Goal: Transaction & Acquisition: Purchase product/service

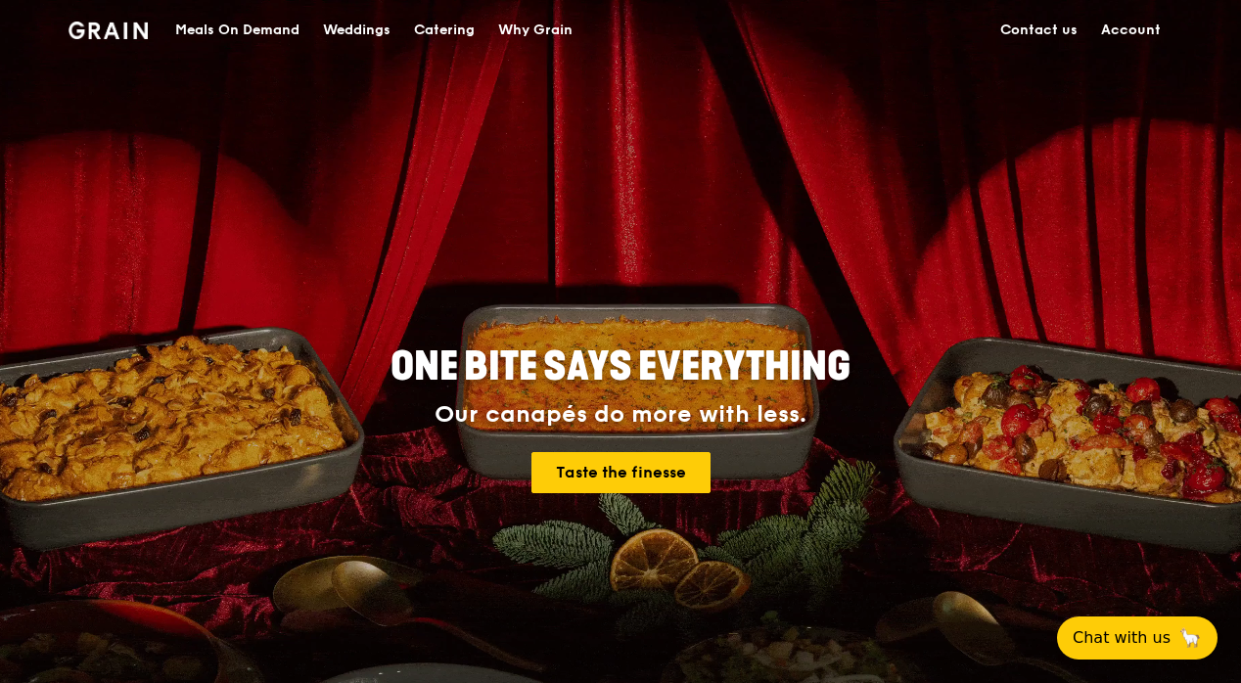
click at [234, 27] on div "Meals On Demand" at bounding box center [237, 30] width 124 height 59
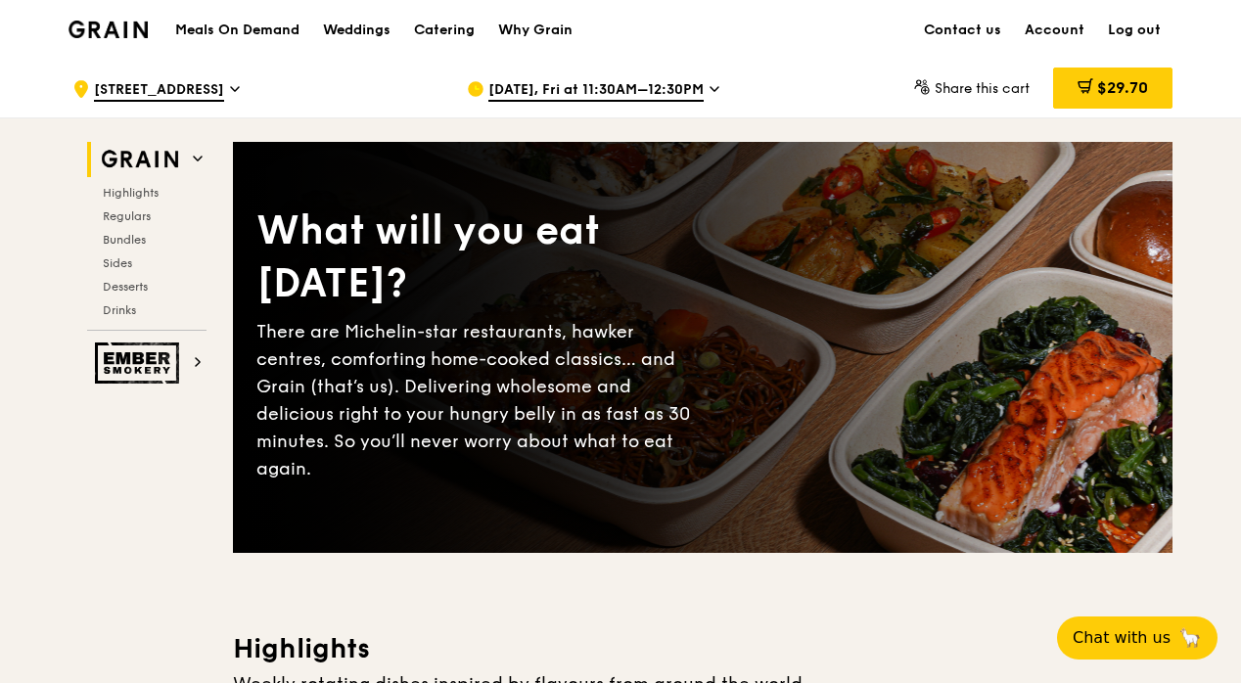
click at [633, 87] on span "[DATE], Fri at 11:30AM–12:30PM" at bounding box center [595, 91] width 215 height 22
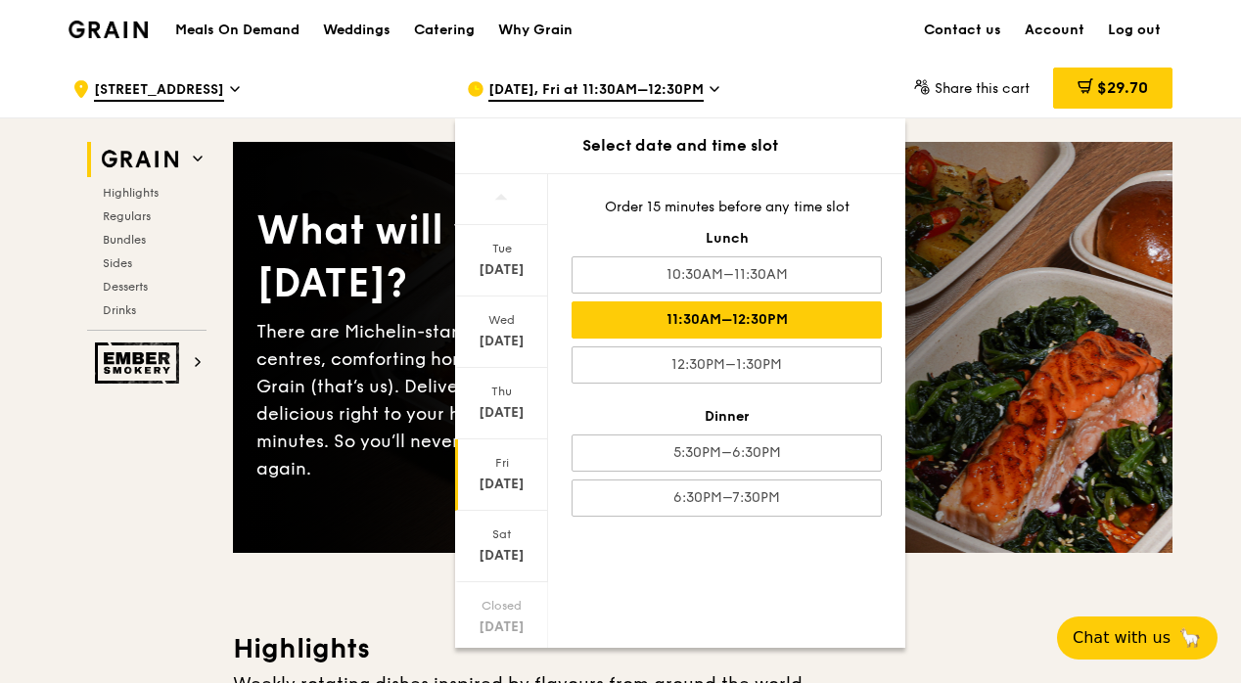
click at [836, 53] on div "Meals On Demand Weddings Catering Why Grain Contact us Account Log out" at bounding box center [621, 30] width 1104 height 60
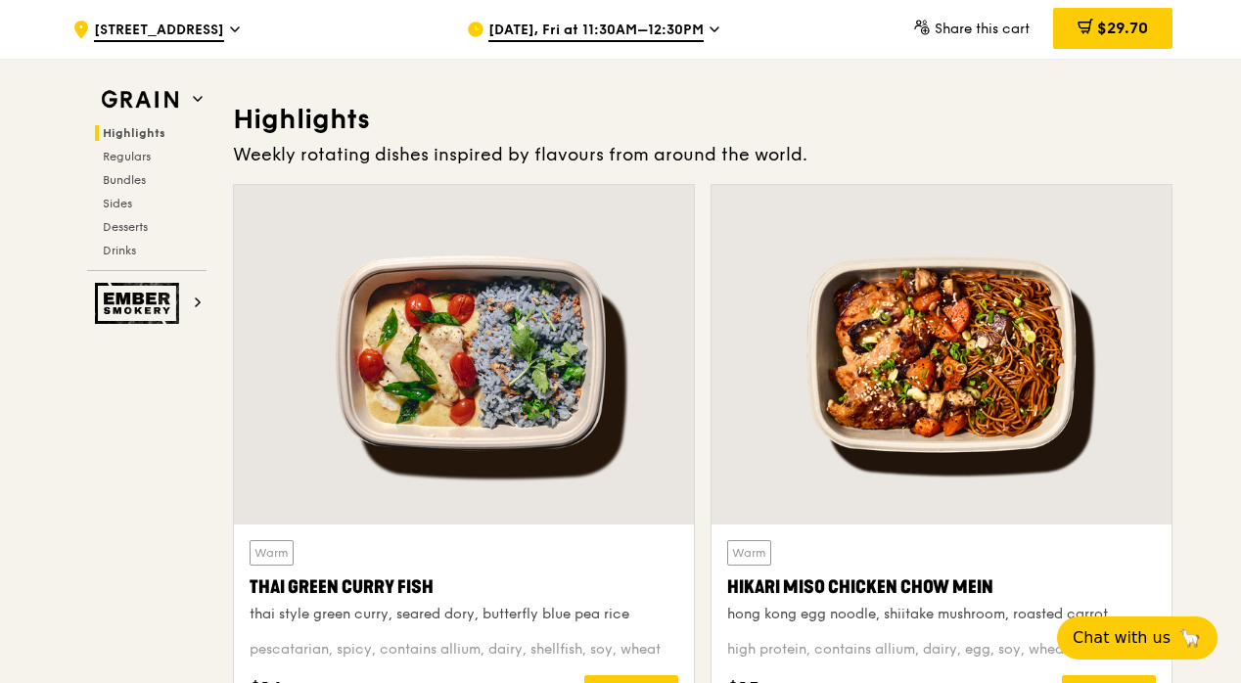
scroll to position [811, 0]
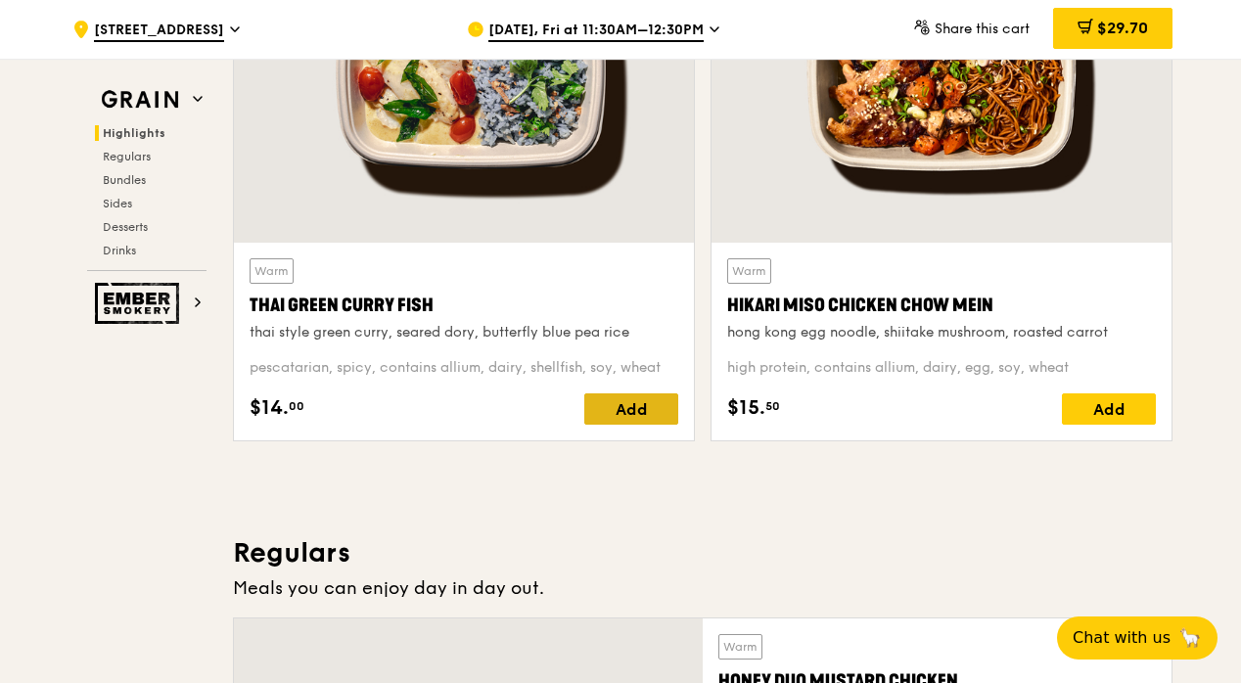
click at [647, 413] on div "Add" at bounding box center [631, 409] width 94 height 31
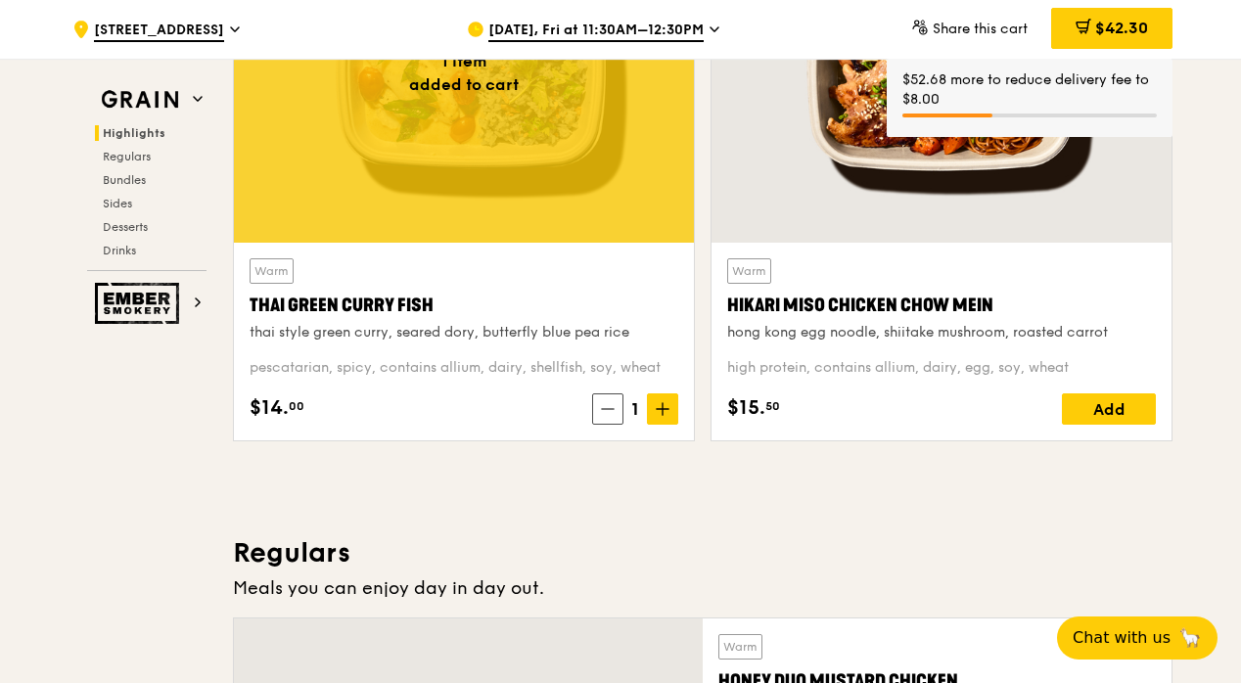
click at [653, 411] on span at bounding box center [662, 409] width 31 height 31
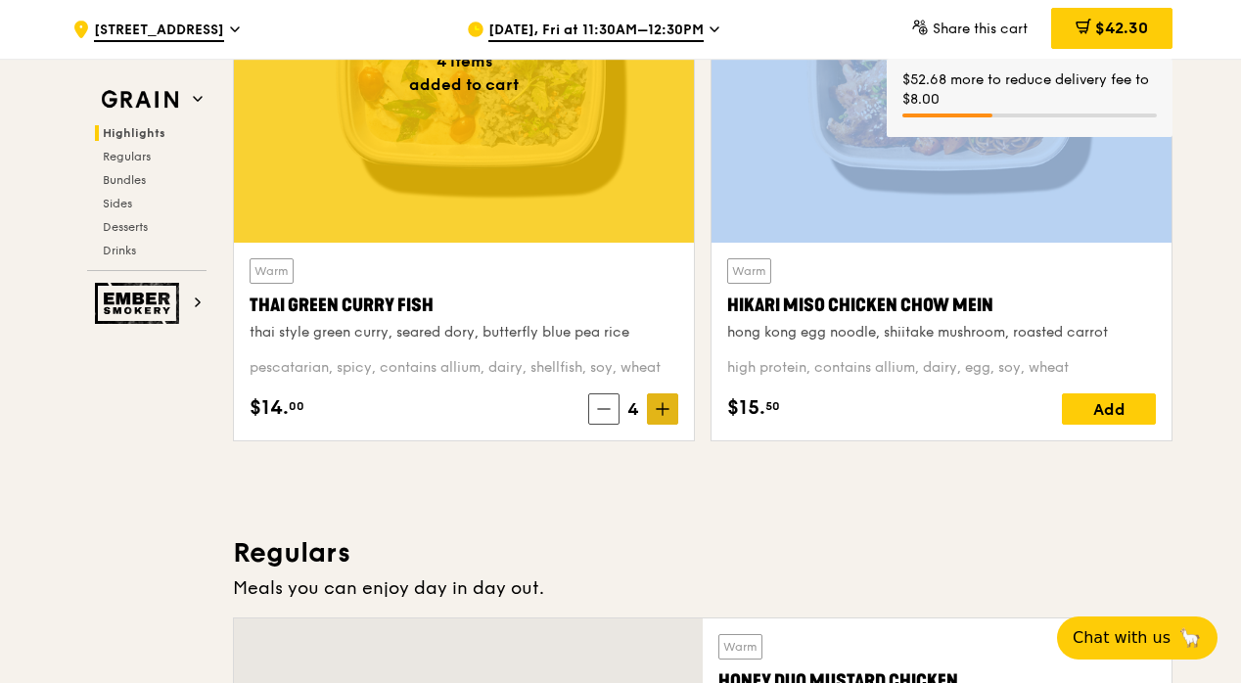
click at [653, 411] on span at bounding box center [662, 409] width 31 height 31
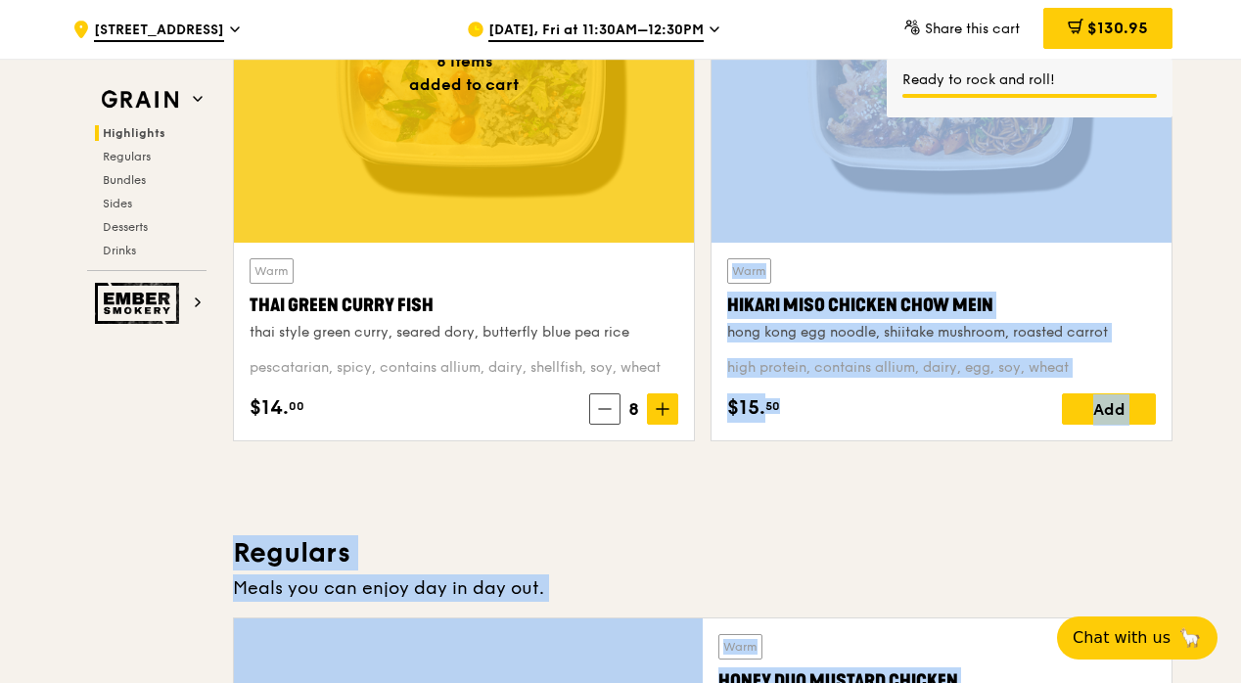
drag, startPoint x: 653, startPoint y: 412, endPoint x: 573, endPoint y: 431, distance: 82.4
click at [573, 431] on div "Warm Thai Green [PERSON_NAME] Fish thai style green [PERSON_NAME], seared dory,…" at bounding box center [464, 342] width 460 height 198
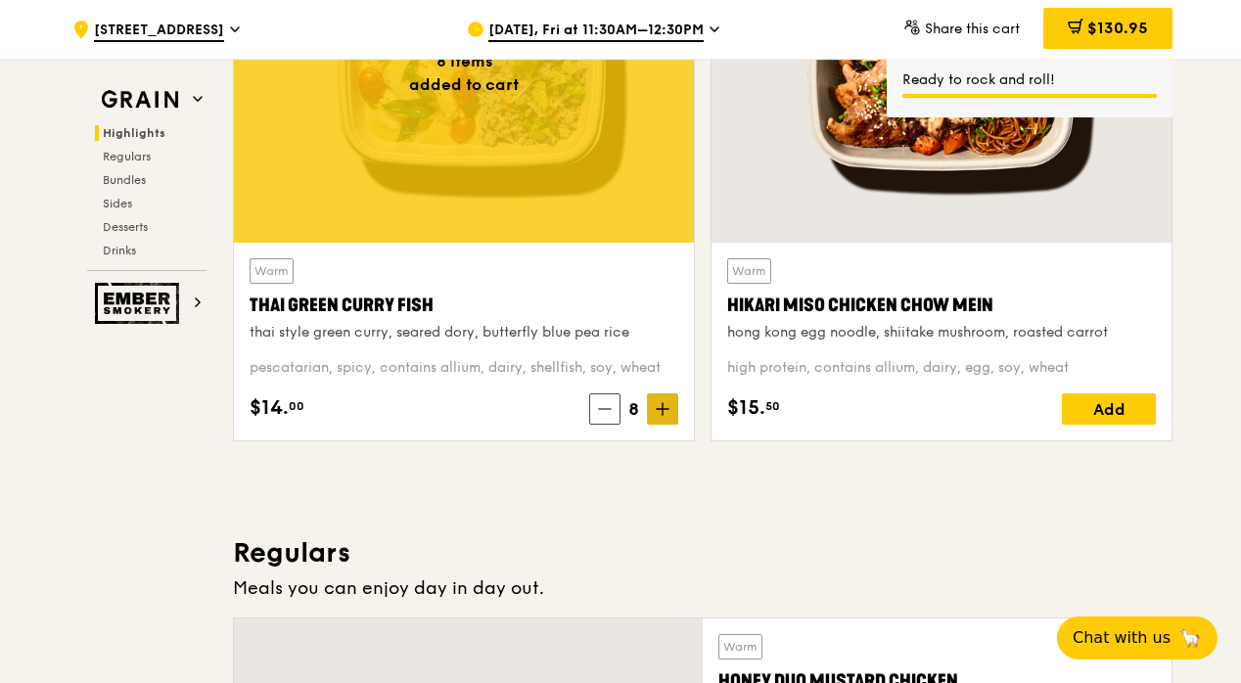
click at [667, 409] on icon at bounding box center [663, 409] width 12 height 0
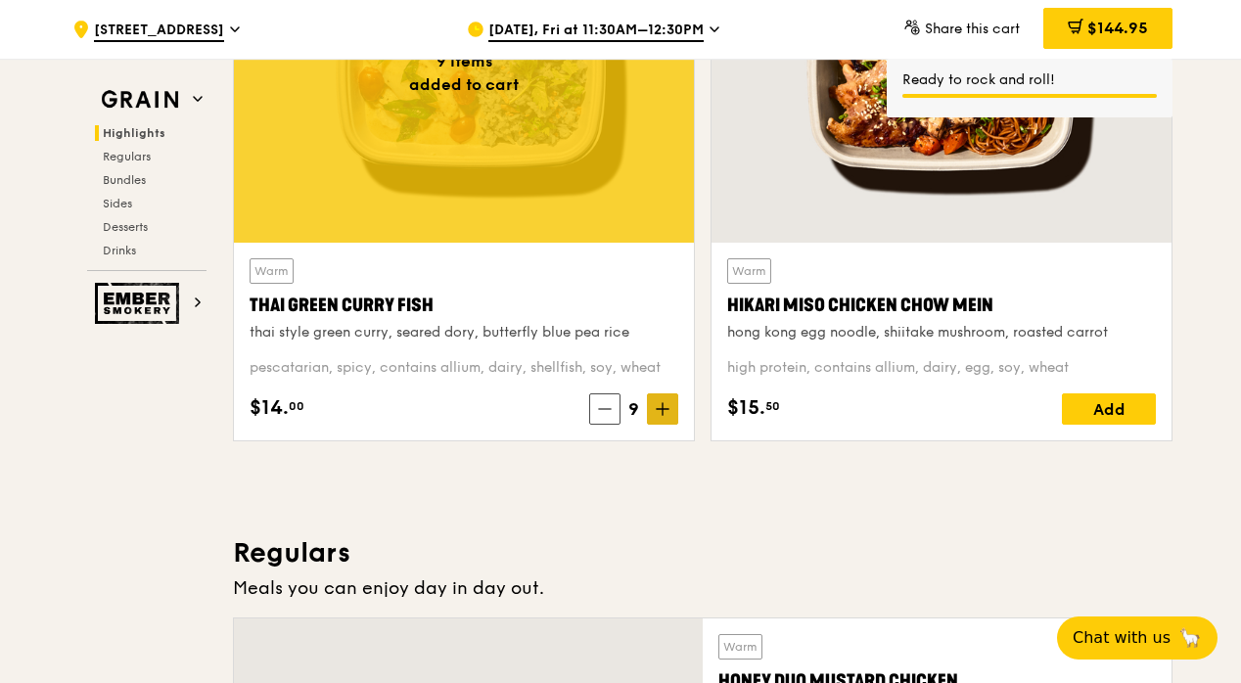
click at [667, 409] on icon at bounding box center [663, 409] width 12 height 0
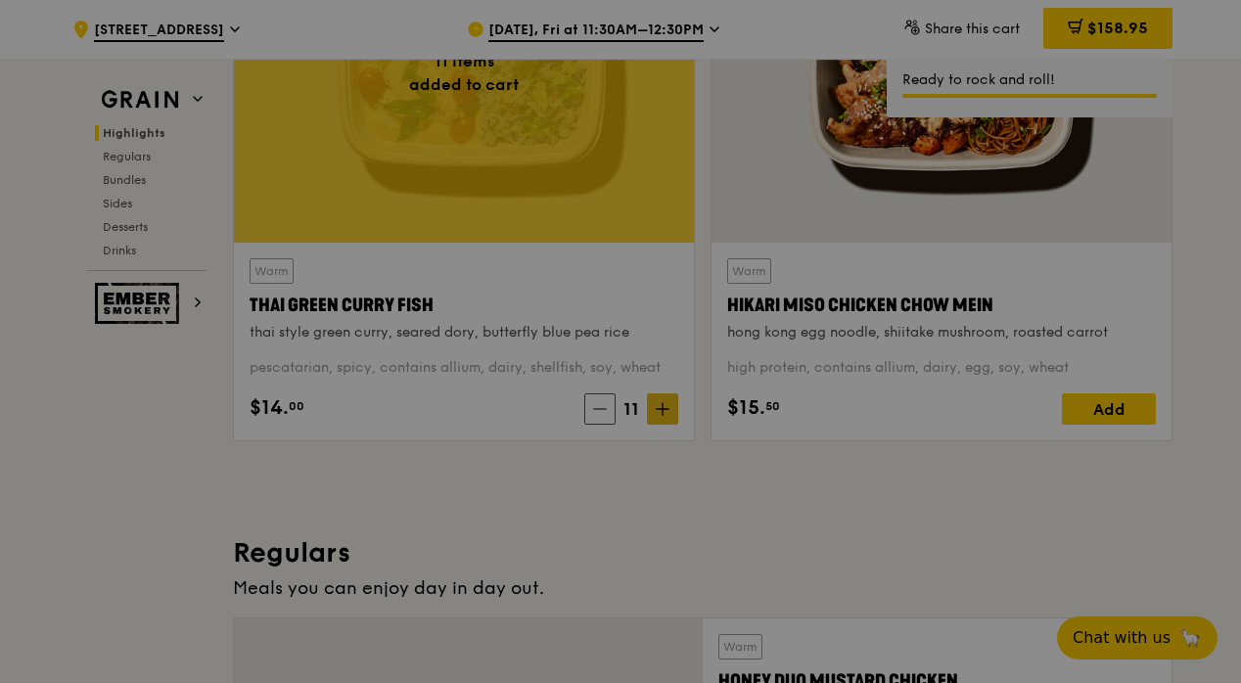
click at [667, 409] on icon at bounding box center [663, 409] width 12 height 0
click at [668, 408] on div at bounding box center [620, 341] width 1241 height 683
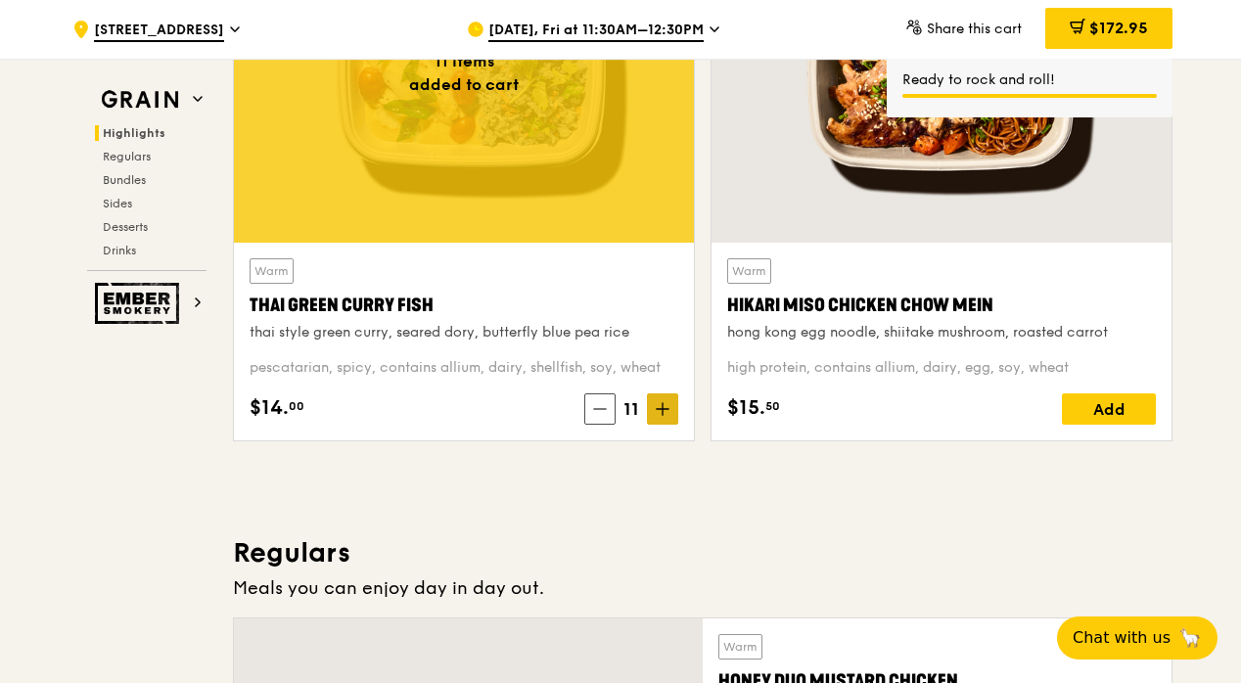
click at [667, 409] on icon at bounding box center [663, 409] width 12 height 0
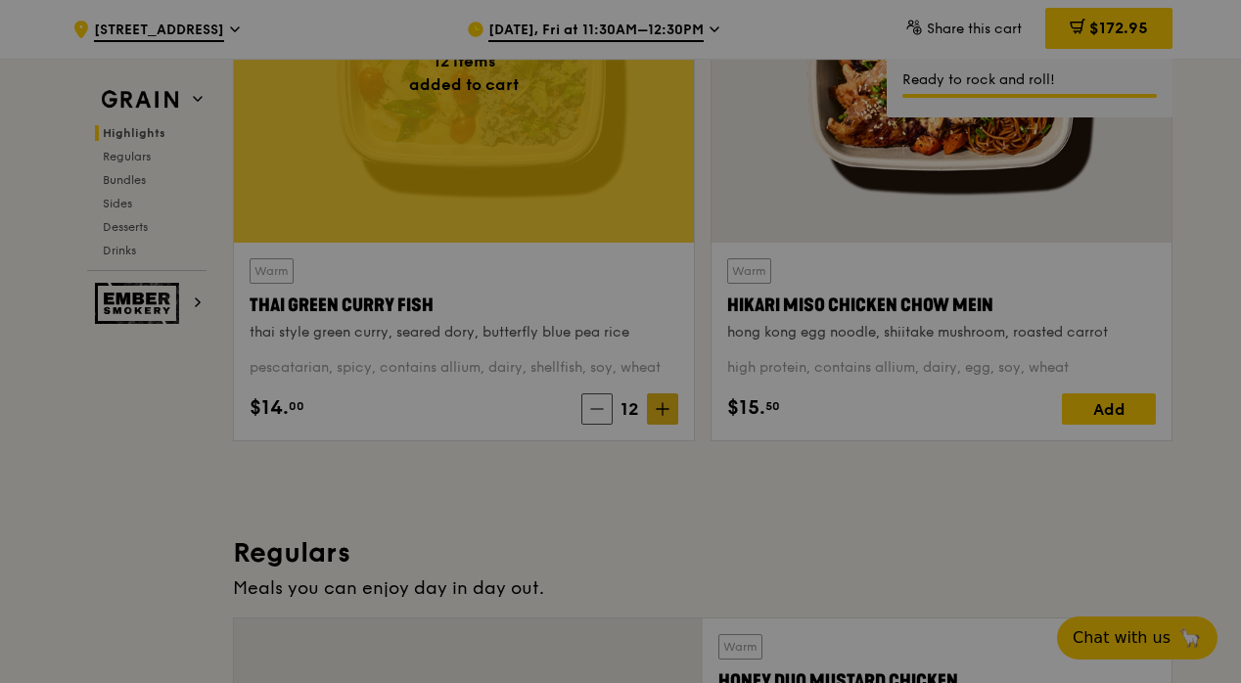
click at [668, 408] on div at bounding box center [620, 341] width 1241 height 683
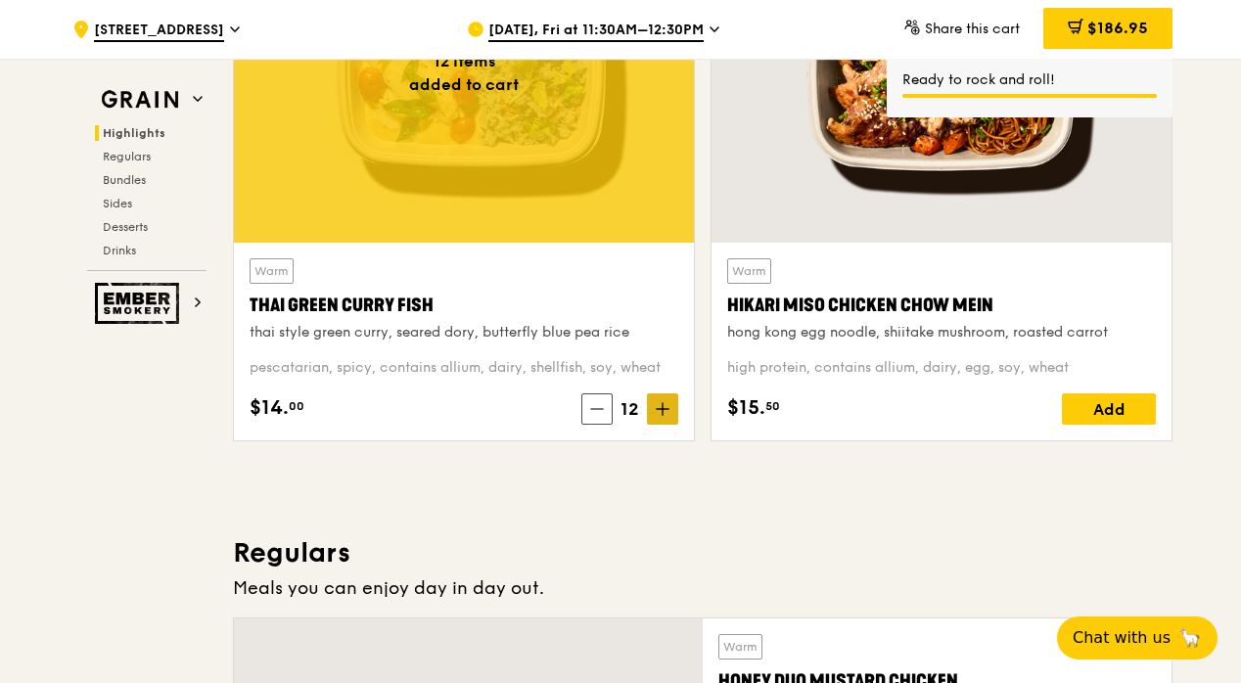
click at [663, 413] on icon at bounding box center [663, 409] width 0 height 12
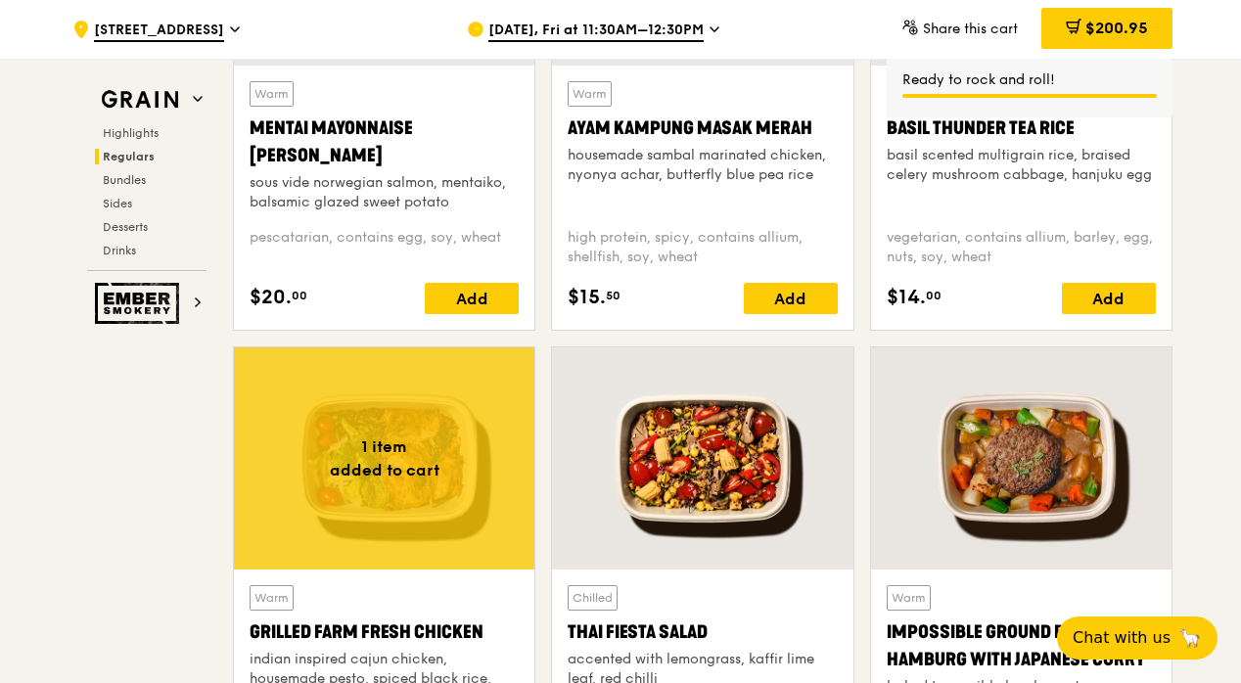
scroll to position [2188, 0]
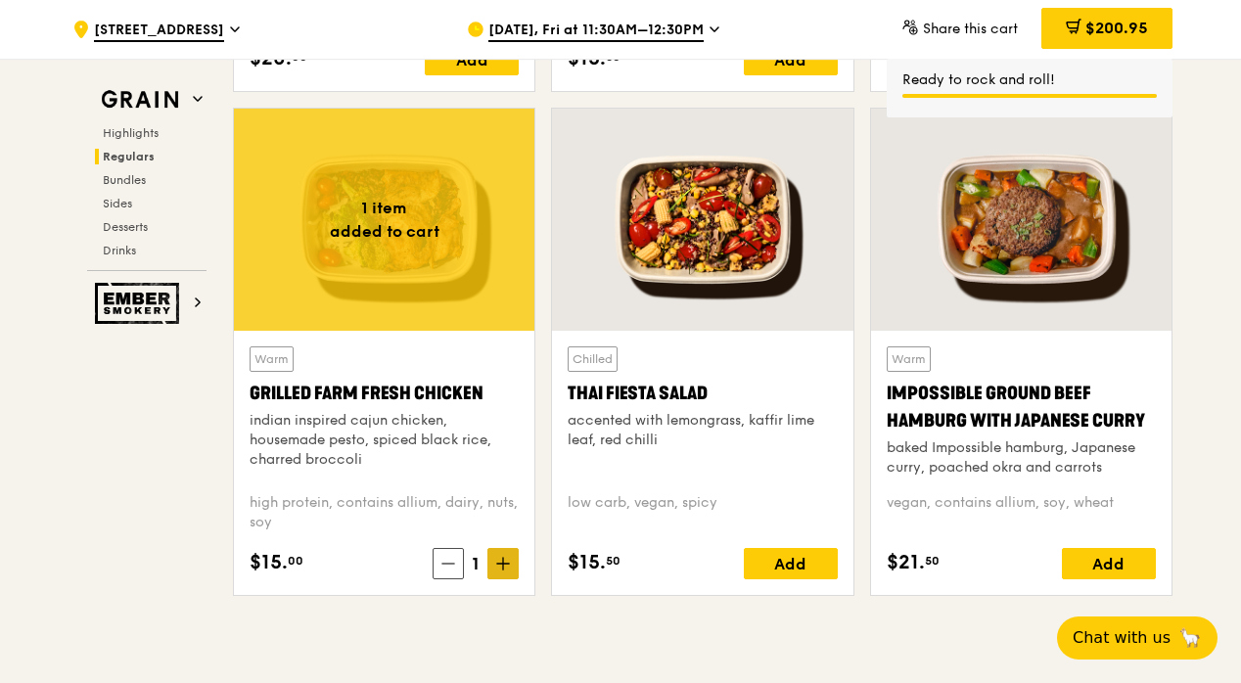
click at [498, 568] on icon at bounding box center [503, 564] width 14 height 14
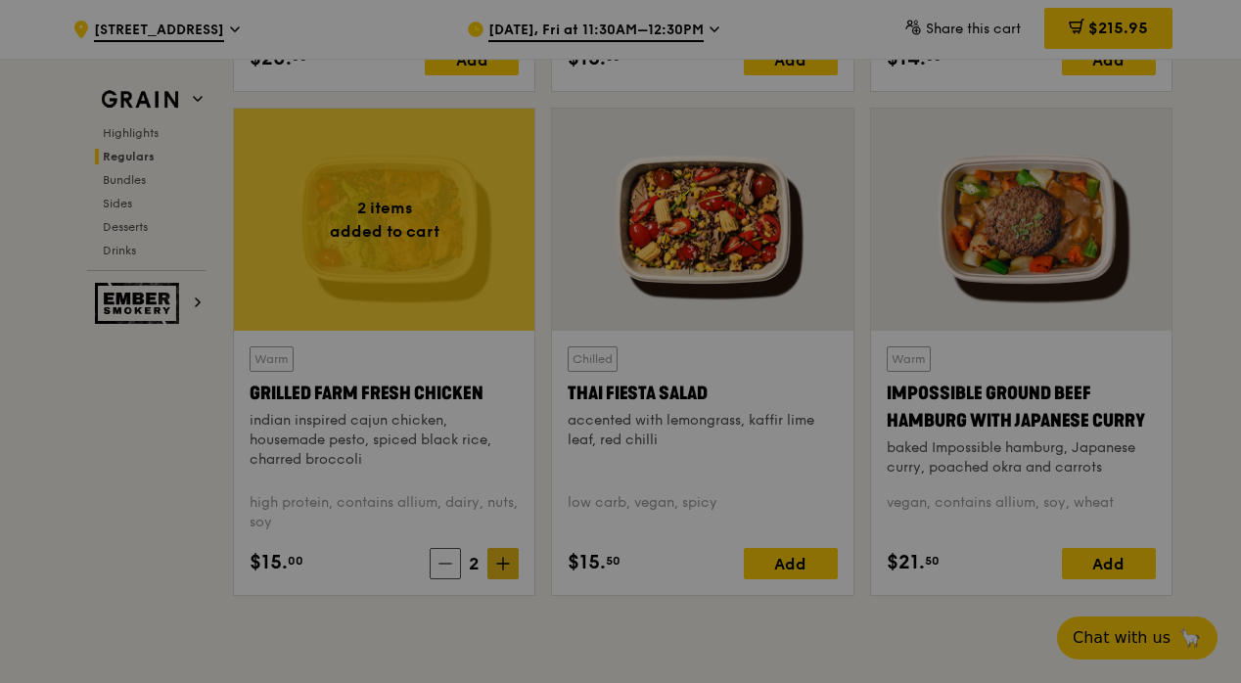
click at [499, 568] on div at bounding box center [620, 341] width 1241 height 683
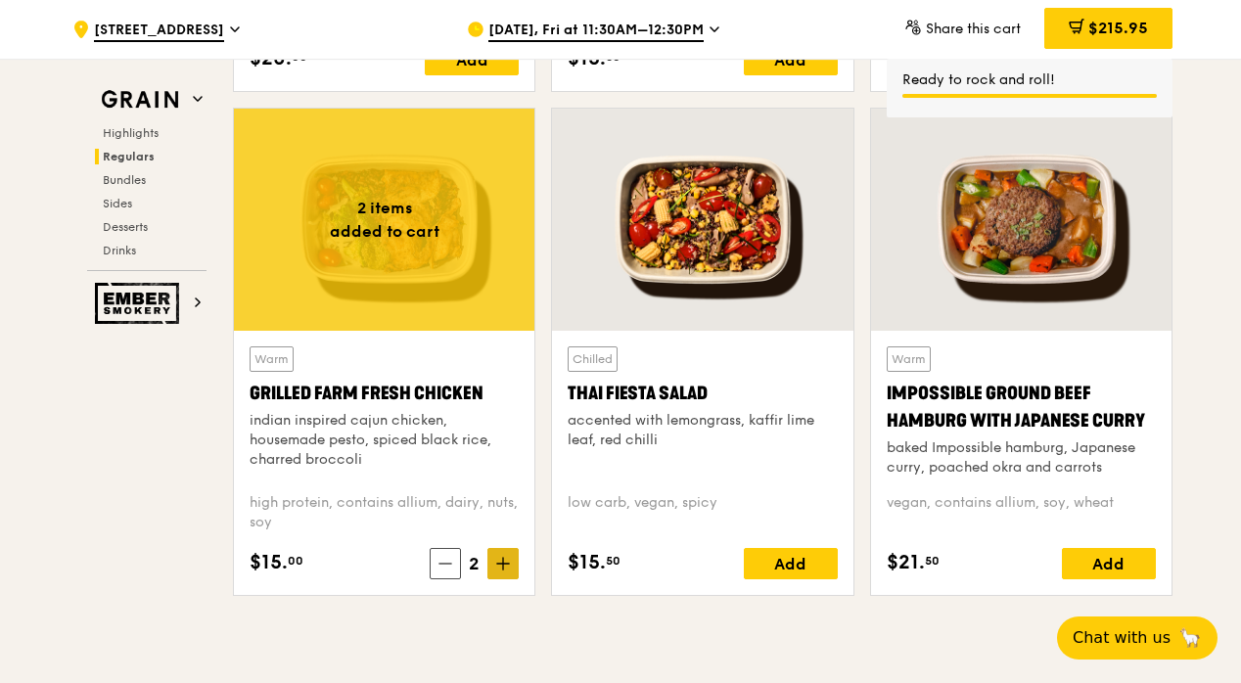
click at [501, 566] on icon at bounding box center [503, 564] width 14 height 14
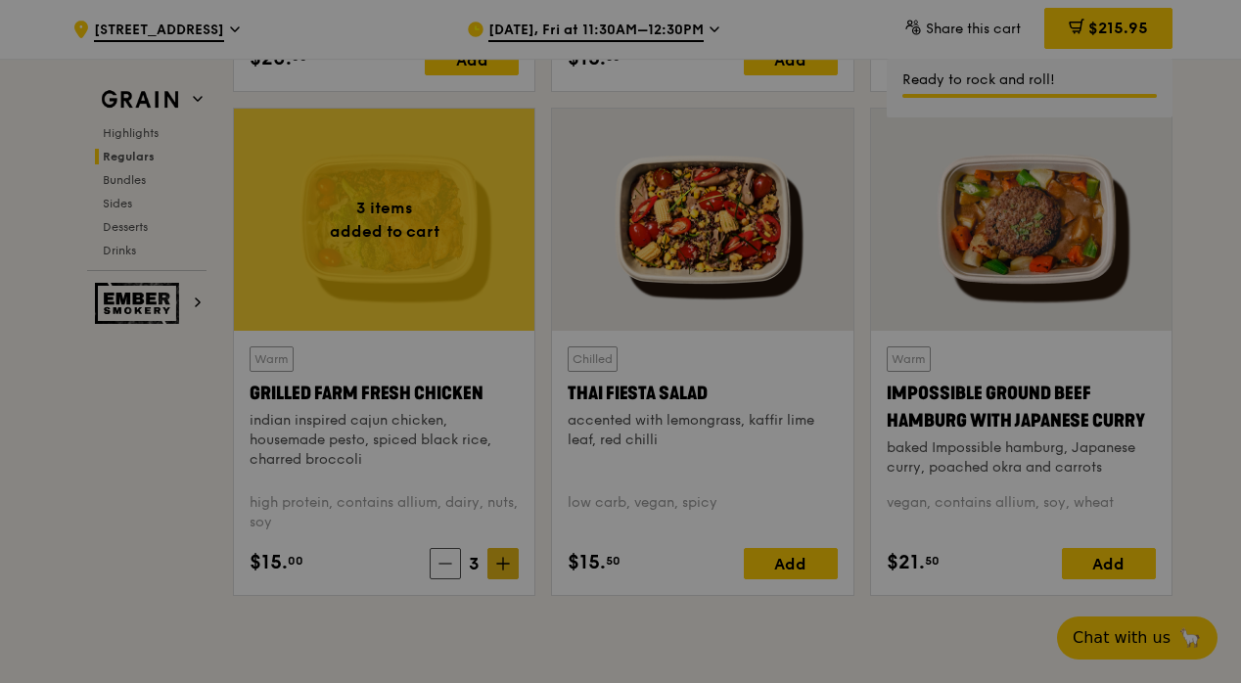
click at [502, 566] on div at bounding box center [620, 341] width 1241 height 683
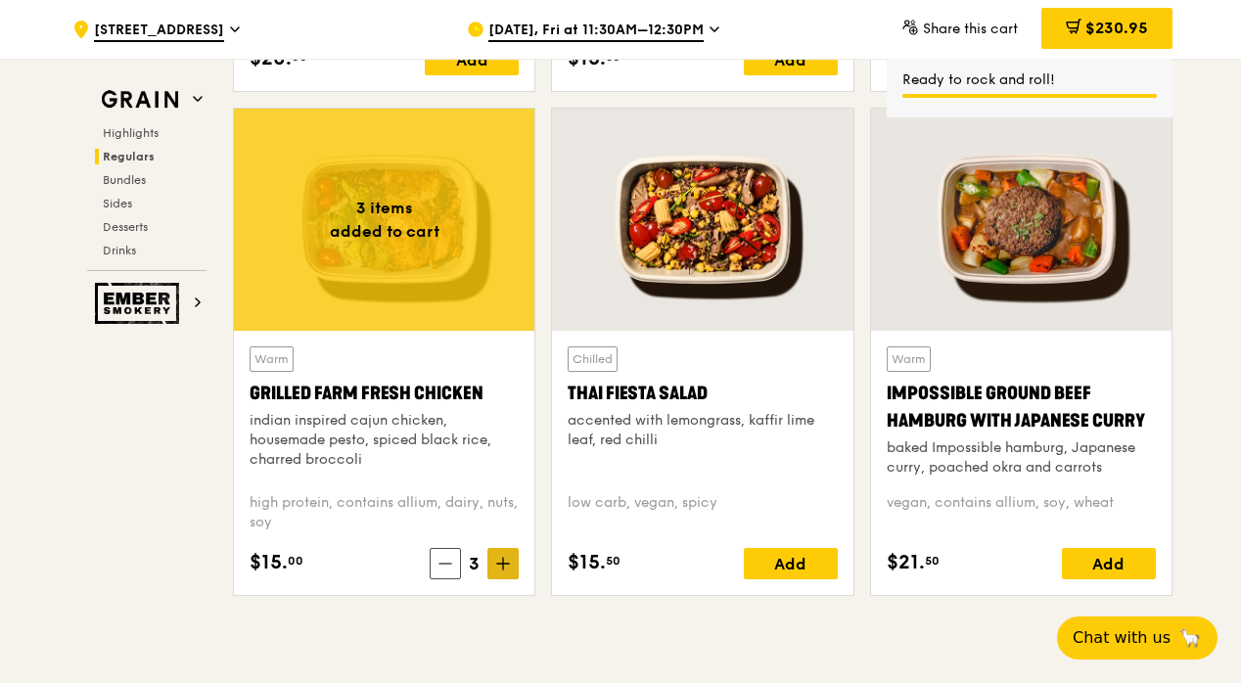
click at [501, 566] on icon at bounding box center [503, 564] width 14 height 14
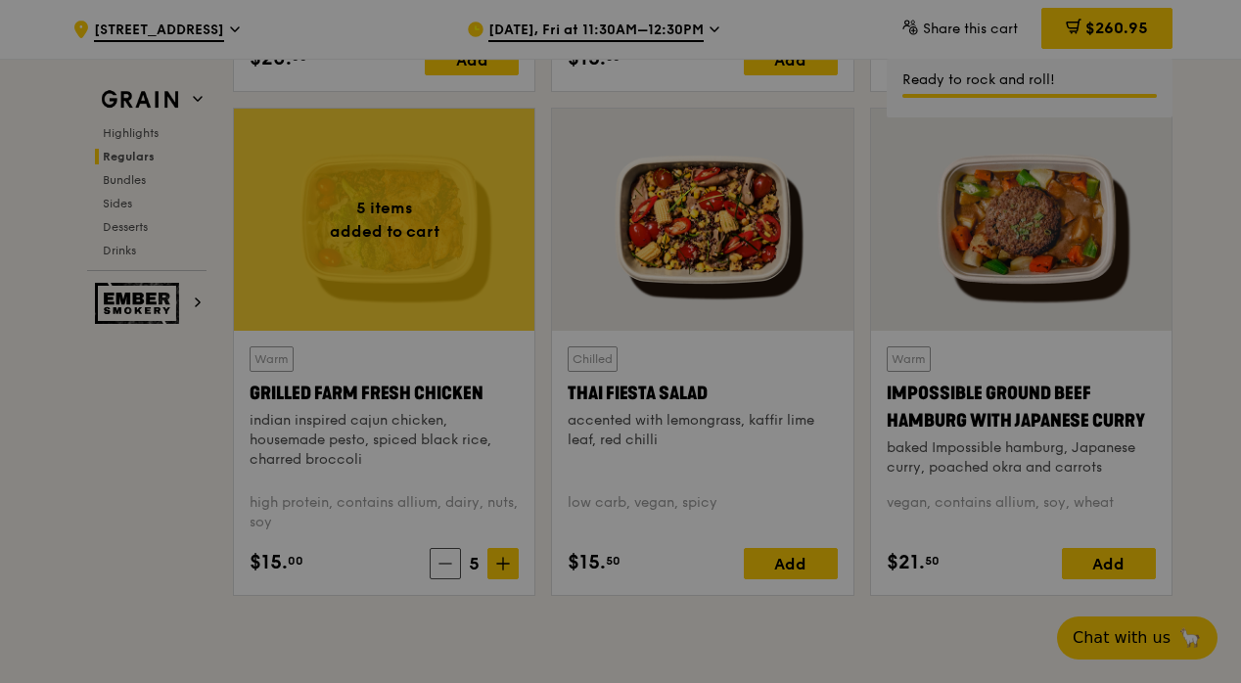
type input "5"
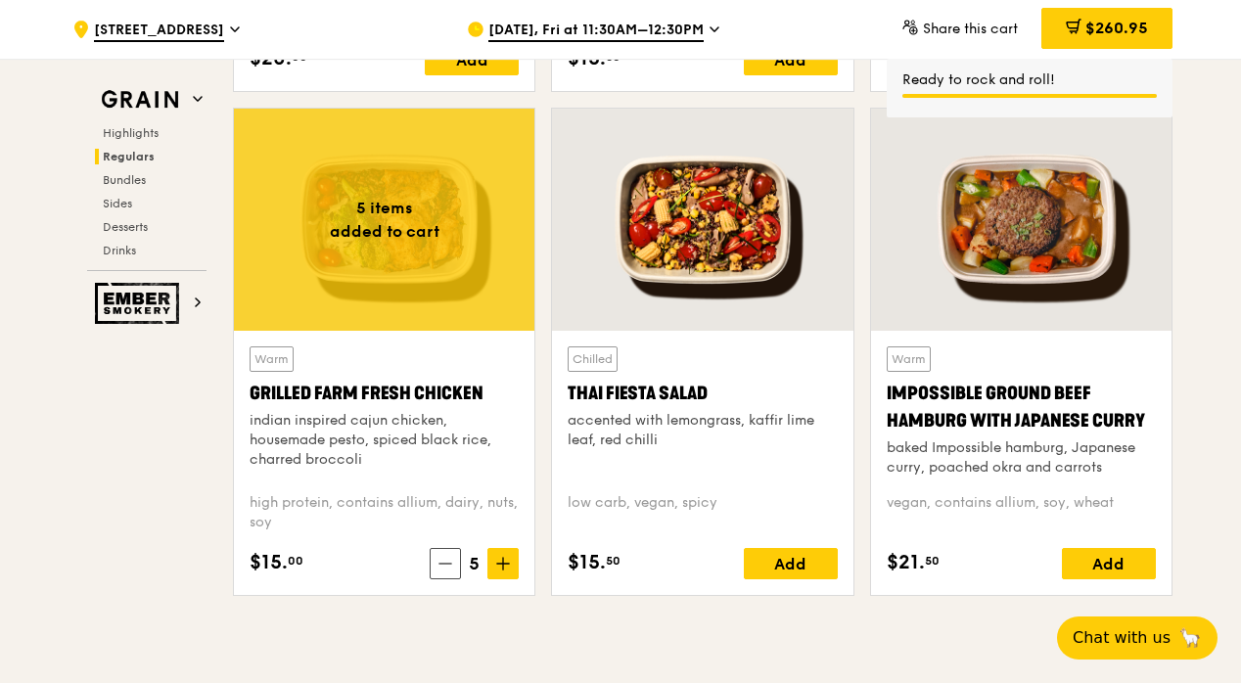
click at [1117, 30] on span "$260.95" at bounding box center [1117, 28] width 63 height 19
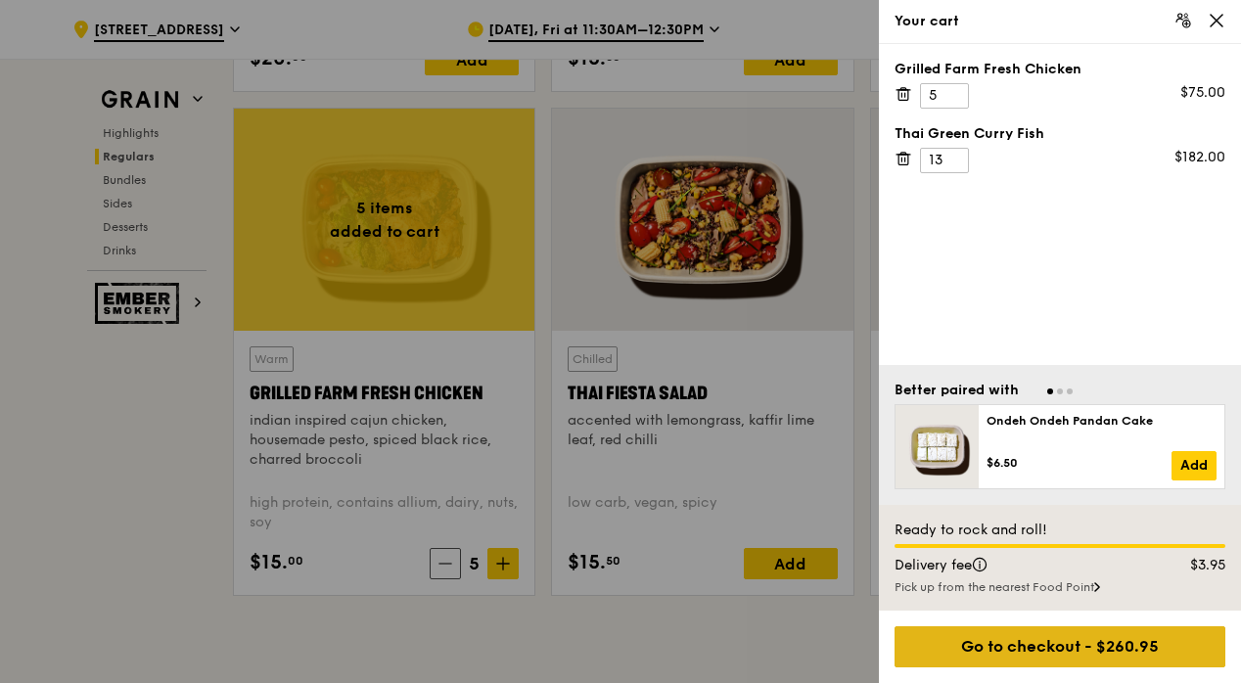
click at [976, 650] on div "Go to checkout - $260.95" at bounding box center [1060, 647] width 331 height 41
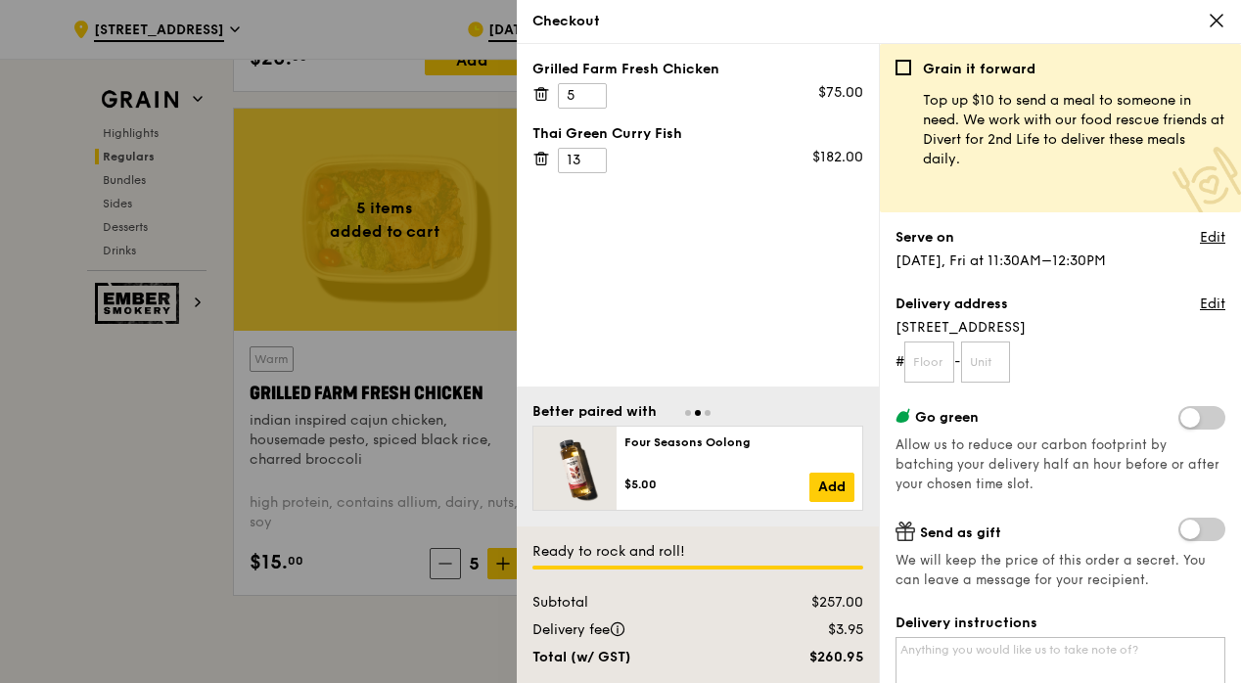
scroll to position [55, 0]
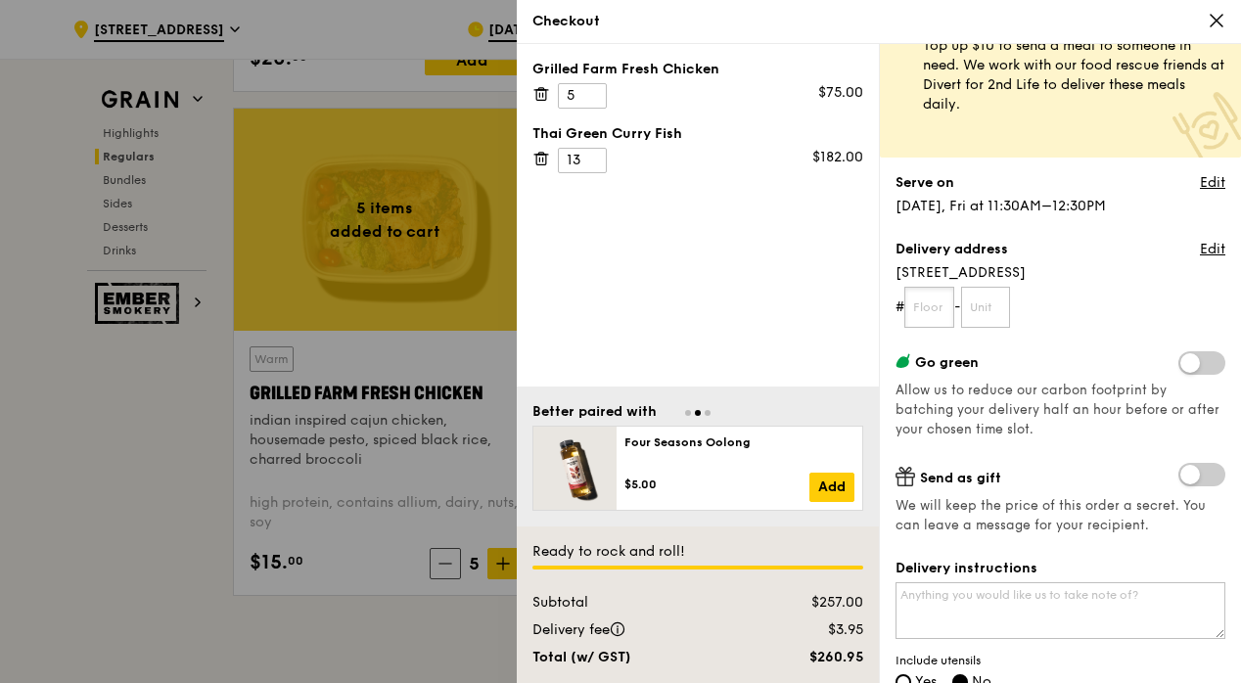
click at [940, 309] on input "text" at bounding box center [930, 307] width 50 height 41
type input "06"
click at [985, 311] on input "text" at bounding box center [986, 307] width 50 height 41
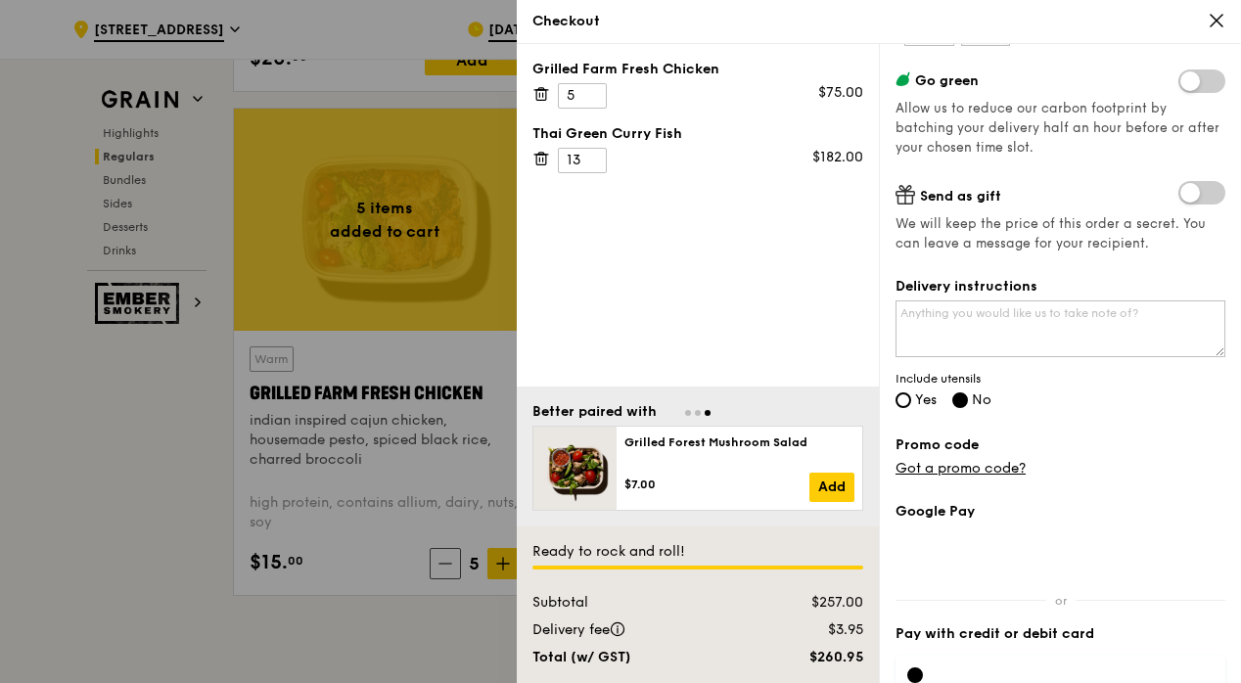
scroll to position [352, 0]
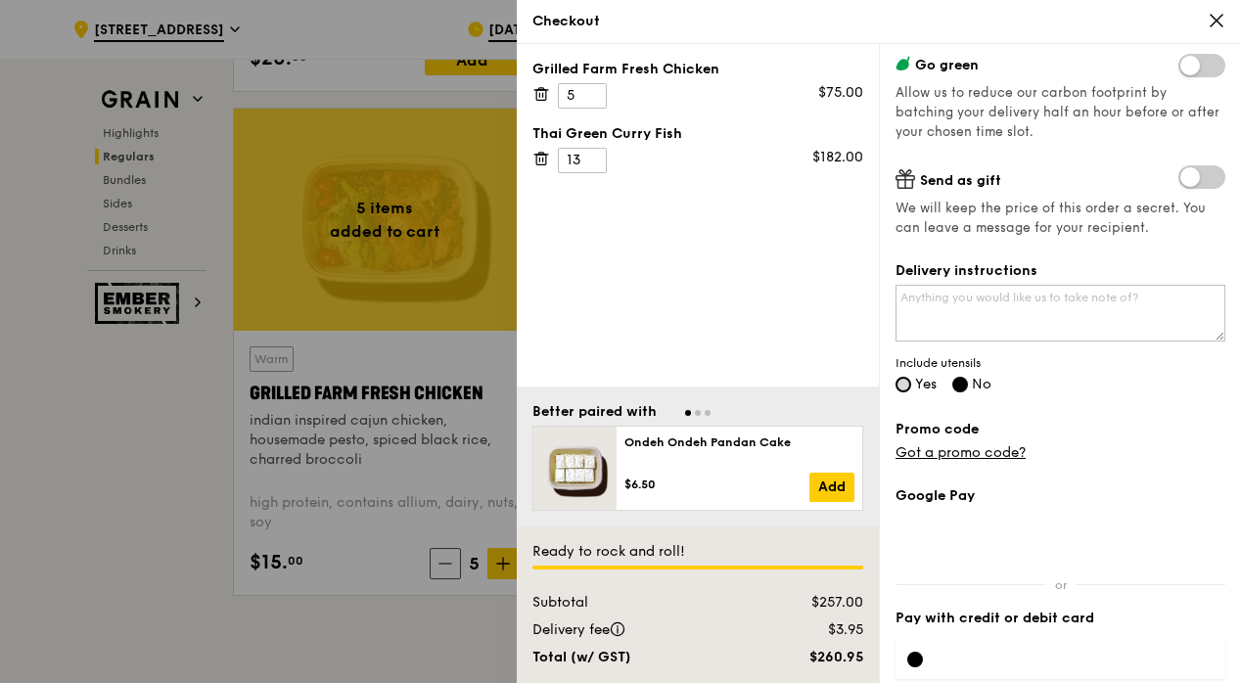
type input "03"
click at [904, 384] on input "Yes" at bounding box center [904, 385] width 16 height 16
radio input "true"
radio input "false"
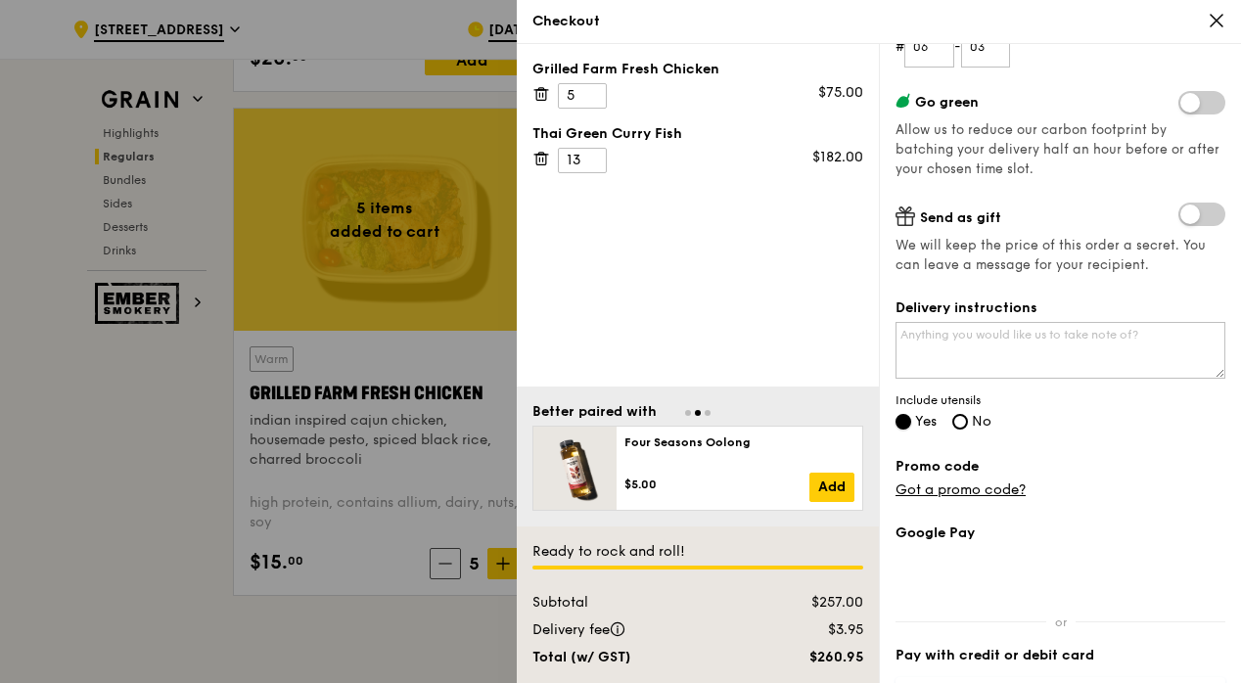
scroll to position [314, 0]
click at [998, 345] on textarea "Delivery instructions" at bounding box center [1061, 351] width 330 height 57
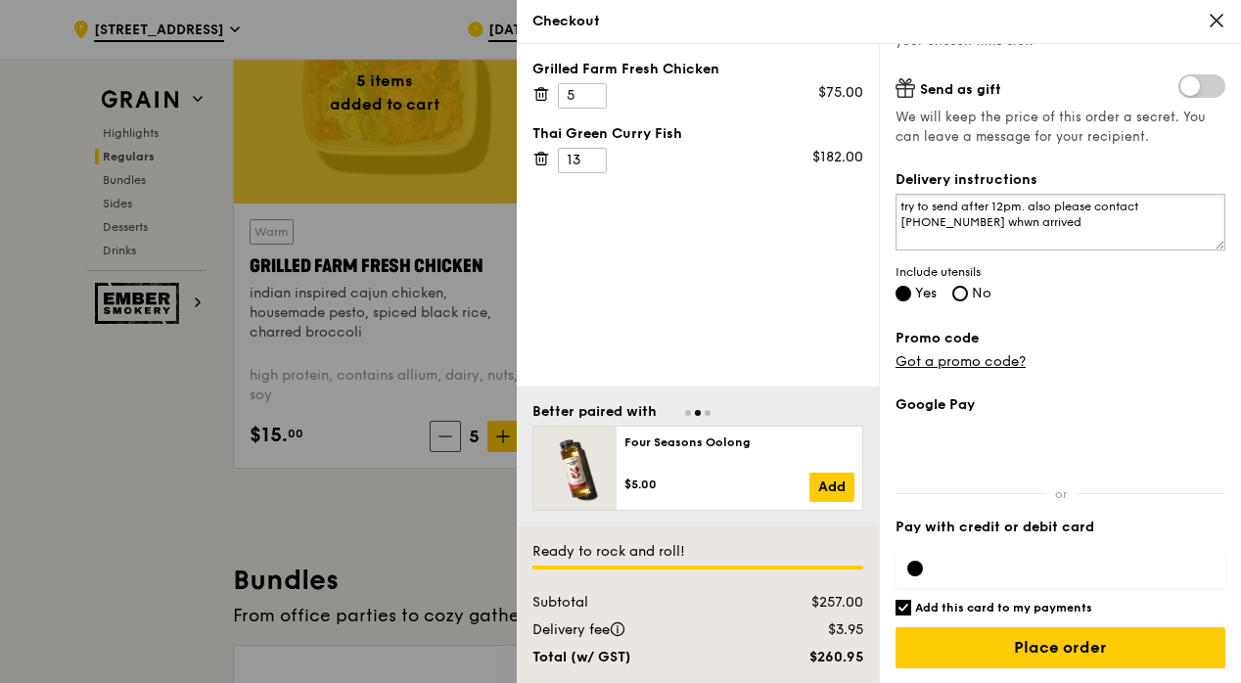
scroll to position [2320, 0]
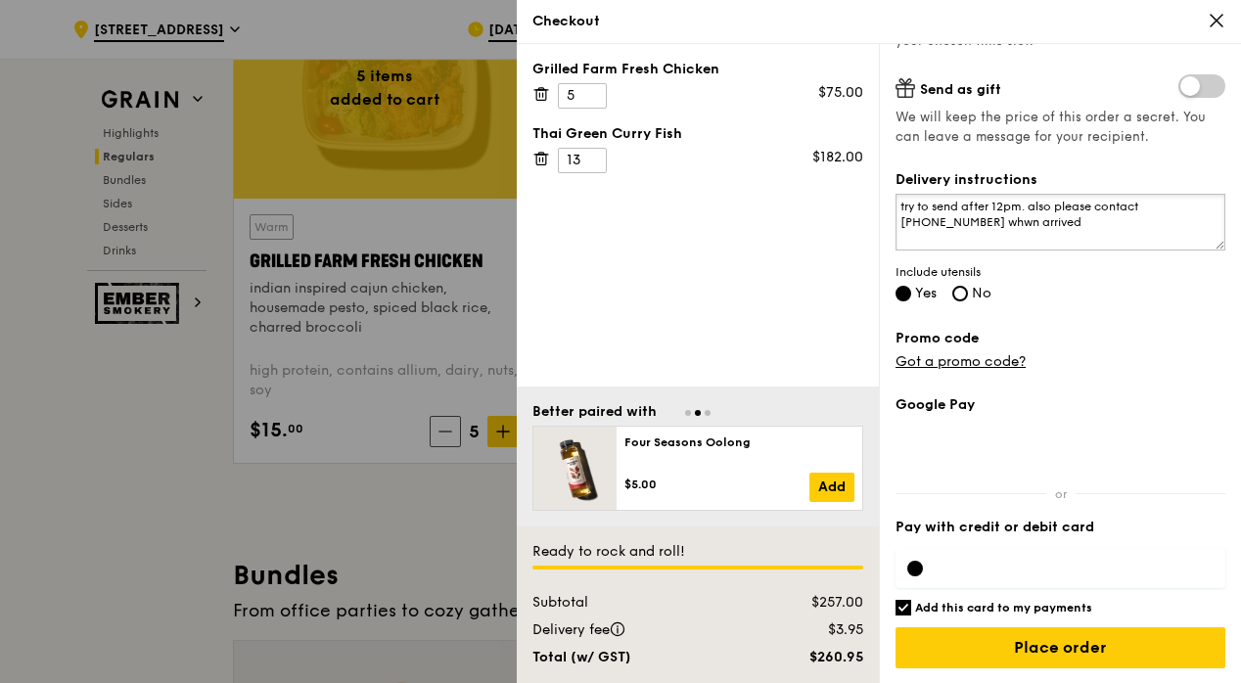
type textarea "try to send after 12pm. also please contact [PHONE_NUMBER] whwn arrived"
click at [1002, 549] on div at bounding box center [1061, 568] width 330 height 39
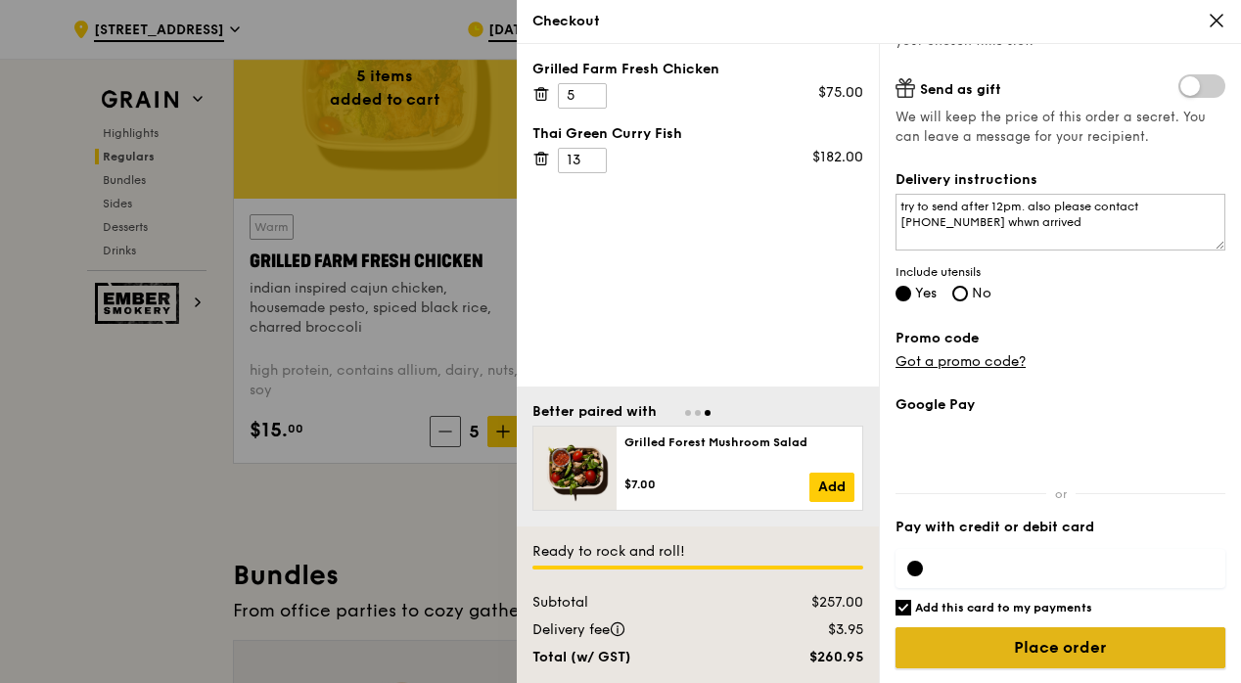
click at [1003, 652] on input "Place order" at bounding box center [1061, 647] width 330 height 41
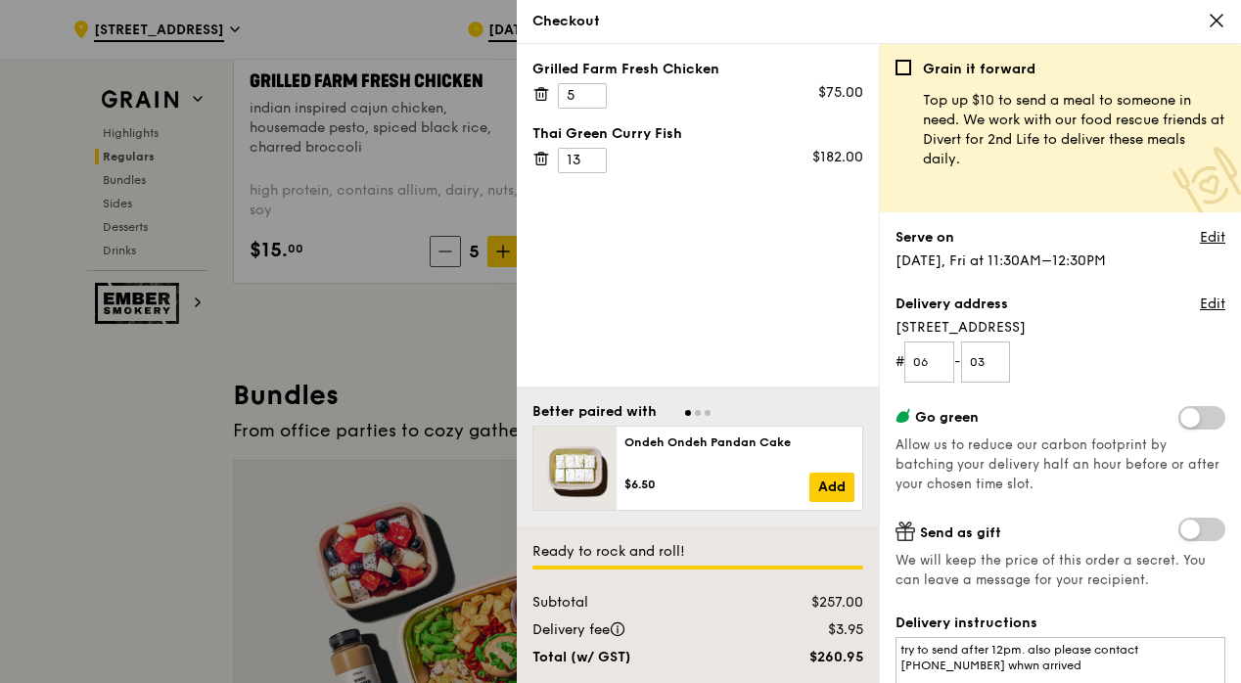
scroll to position [498, 0]
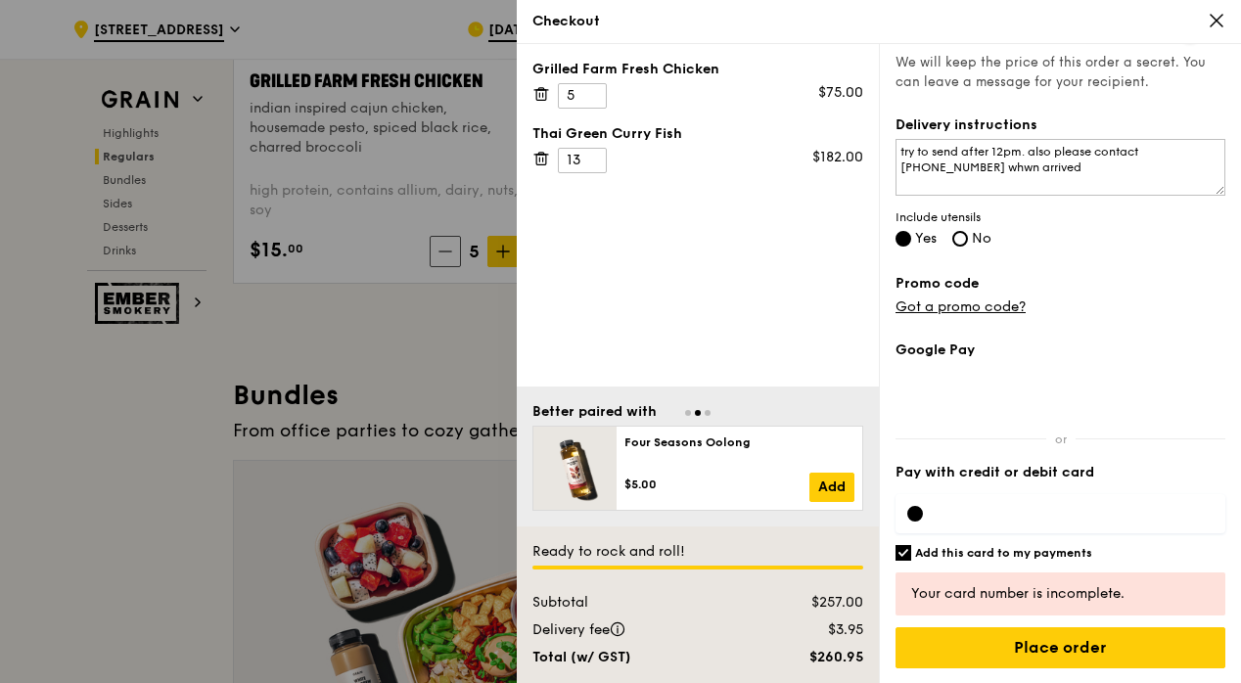
click at [746, 339] on div "Grilled Farm Fresh Chicken 5 $75.00 Thai Green [PERSON_NAME] Fish 13 $182.00" at bounding box center [698, 215] width 362 height 343
click at [361, 340] on div at bounding box center [620, 341] width 1241 height 683
